Goal: Information Seeking & Learning: Learn about a topic

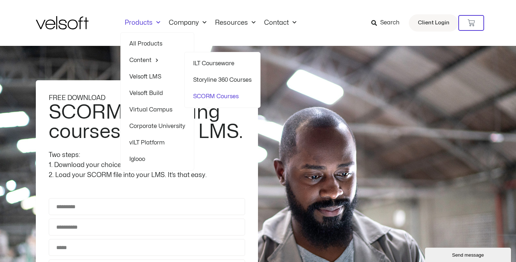
click at [215, 62] on link "ILT Courseware" at bounding box center [222, 63] width 58 height 16
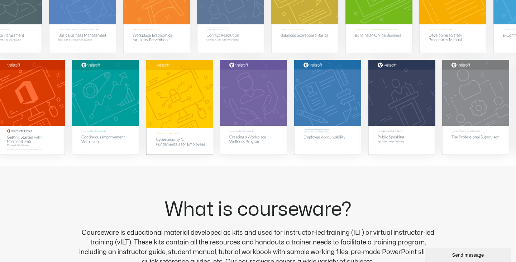
scroll to position [204, 0]
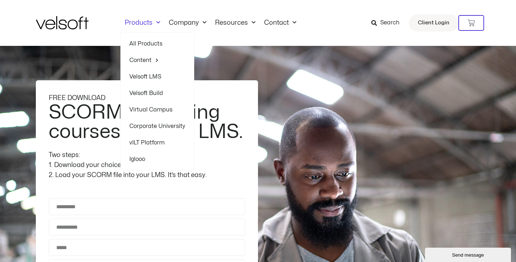
click at [147, 78] on link "Velsoft LMS" at bounding box center [157, 76] width 56 height 16
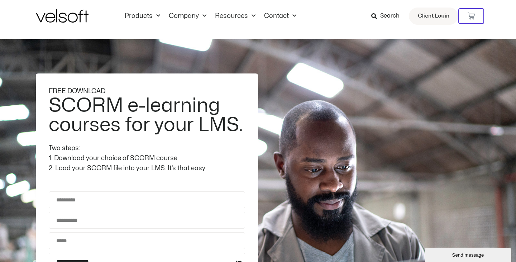
scroll to position [15, 0]
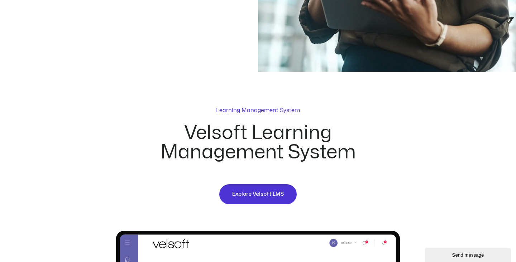
scroll to position [205, 0]
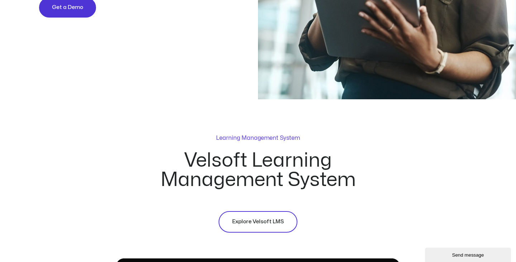
click at [254, 220] on span "Explore Velsoft LMS" at bounding box center [258, 222] width 52 height 9
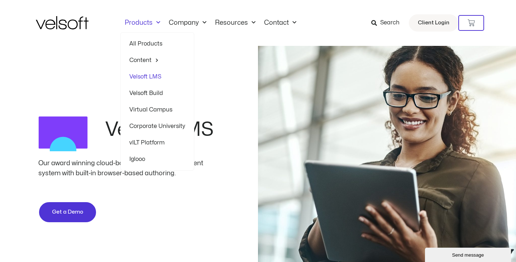
click at [153, 128] on link "Corporate University" at bounding box center [157, 126] width 56 height 16
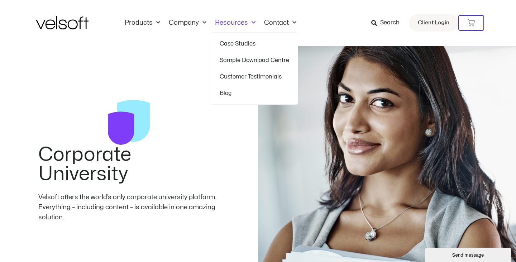
click at [247, 59] on link "Sample Download Centre" at bounding box center [255, 60] width 70 height 16
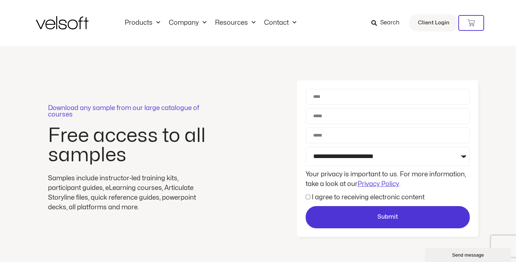
click at [76, 22] on img at bounding box center [62, 22] width 53 height 13
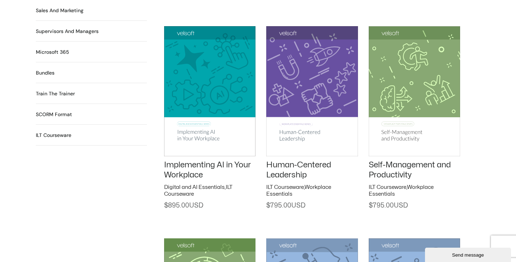
scroll to position [767, 0]
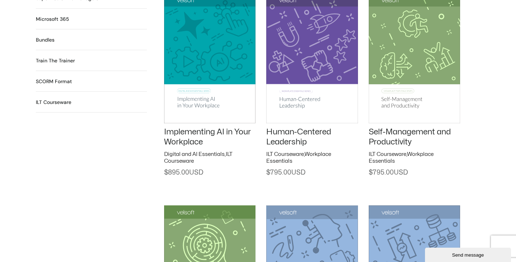
click at [57, 99] on h2 "ILT Courseware 567 Products" at bounding box center [53, 103] width 35 height 8
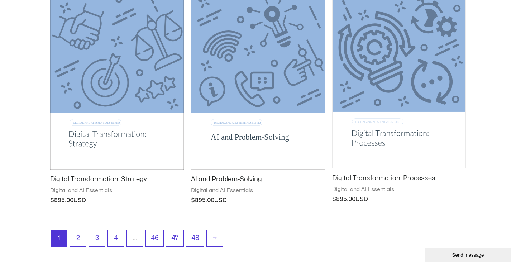
scroll to position [896, 0]
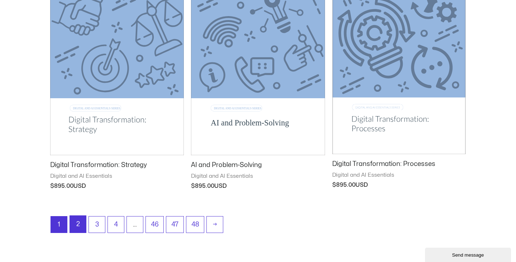
click at [81, 225] on link "2" at bounding box center [78, 224] width 16 height 17
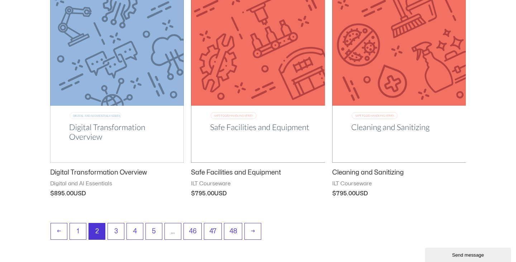
scroll to position [911, 0]
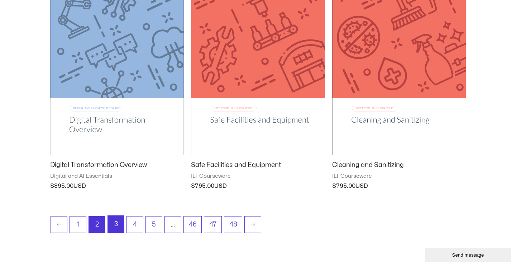
click at [116, 224] on link "3" at bounding box center [116, 224] width 16 height 17
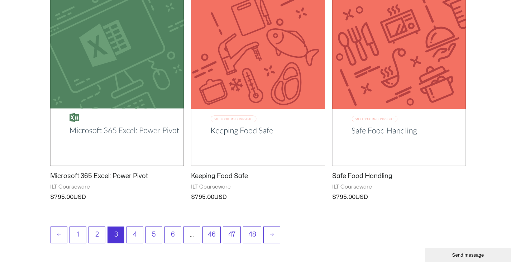
scroll to position [903, 0]
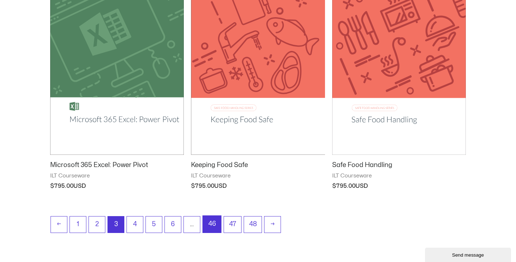
click at [208, 221] on link "46" at bounding box center [212, 224] width 18 height 17
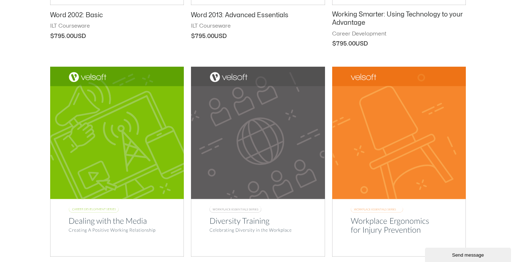
scroll to position [547, 0]
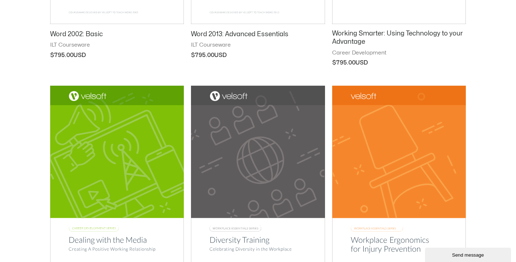
click at [225, 171] on img at bounding box center [258, 181] width 134 height 190
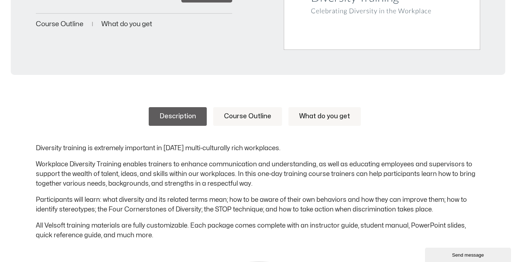
scroll to position [286, 0]
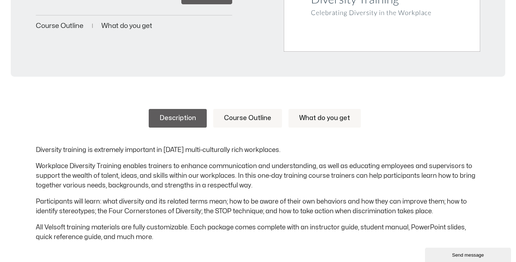
click at [242, 115] on link "Course Outline" at bounding box center [247, 118] width 69 height 19
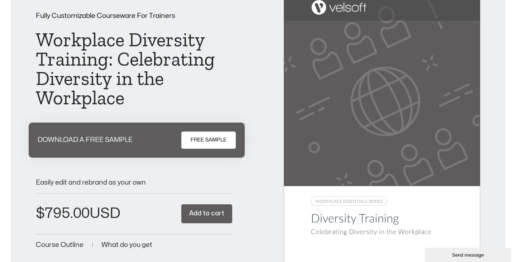
scroll to position [0, 0]
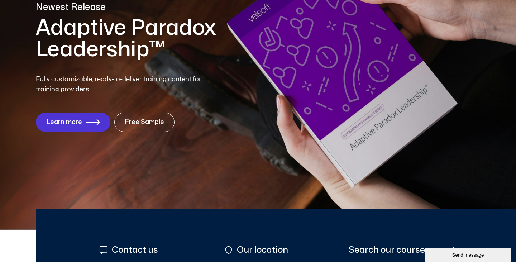
scroll to position [80, 0]
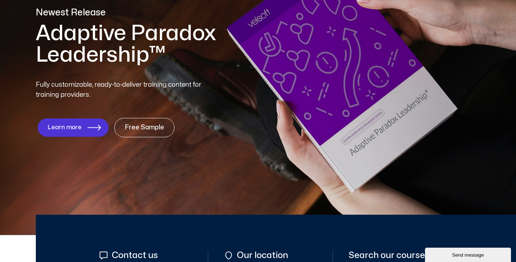
click at [70, 128] on span "Learn more" at bounding box center [65, 127] width 34 height 7
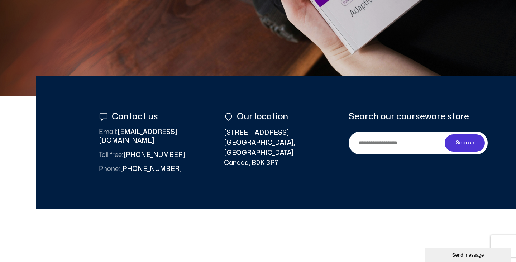
scroll to position [357, 0]
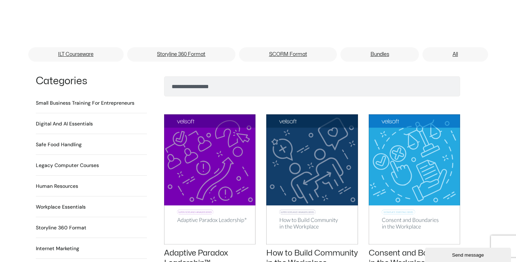
scroll to position [436, 0]
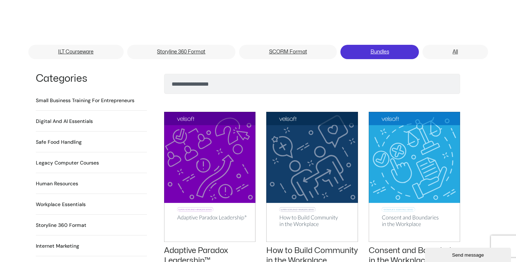
click at [385, 45] on link "Bundles" at bounding box center [379, 52] width 78 height 14
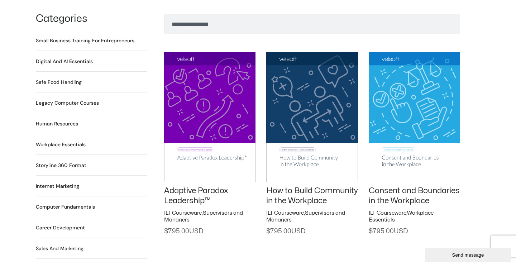
scroll to position [502, 0]
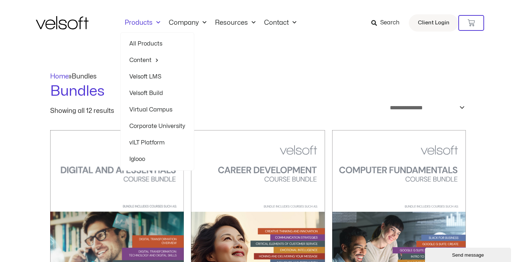
click at [135, 20] on link "Products" at bounding box center [142, 23] width 44 height 8
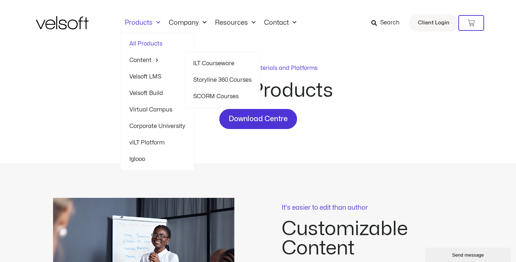
click at [212, 97] on link "SCORM Courses" at bounding box center [222, 96] width 58 height 16
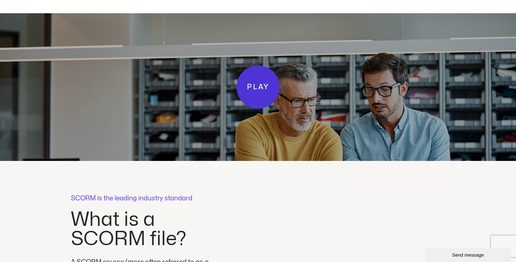
scroll to position [1497, 0]
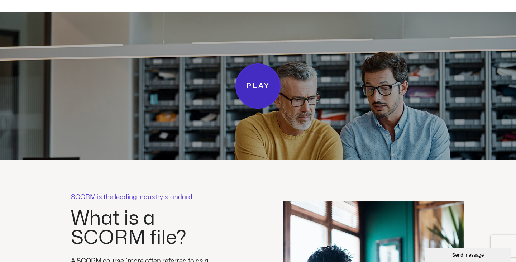
click at [255, 92] on link "Play" at bounding box center [257, 85] width 45 height 45
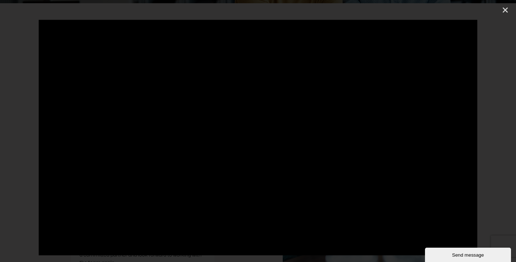
scroll to position [1656, 0]
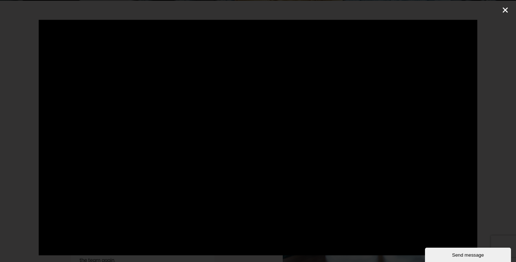
click at [506, 10] on icon "Close (Esc)" at bounding box center [505, 9] width 7 height 7
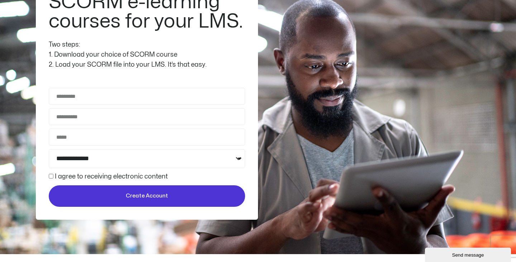
scroll to position [0, 0]
